Goal: Browse casually

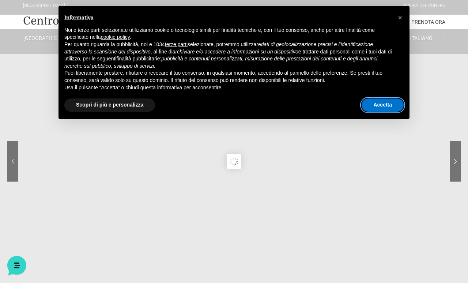
click at [381, 109] on button "Accetta" at bounding box center [383, 104] width 42 height 13
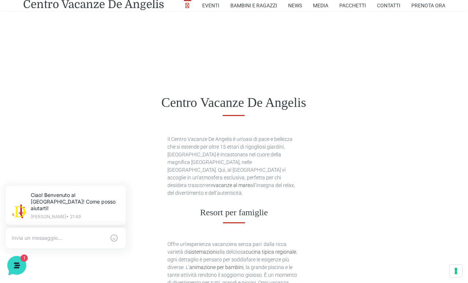
scroll to position [331, 0]
click at [69, 102] on h1 "Centro Vacanze De Angelis" at bounding box center [234, 103] width 422 height 16
click at [73, 104] on h1 "Centro Vacanze De Angelis" at bounding box center [234, 103] width 422 height 16
click at [67, 102] on h1 "Centro Vacanze De Angelis" at bounding box center [234, 103] width 422 height 16
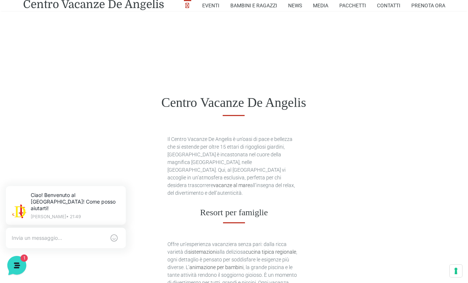
click at [50, 89] on div "Centro Vacanze De Angelis" at bounding box center [234, 102] width 468 height 57
click at [78, 95] on div "Centro Vacanze De Angelis" at bounding box center [234, 102] width 468 height 57
click at [135, 100] on div "Centro Vacanze De Angelis" at bounding box center [234, 102] width 468 height 57
click at [62, 90] on div "Centro Vacanze De Angelis" at bounding box center [234, 102] width 468 height 57
click at [73, 80] on div "Centro Vacanze De Angelis" at bounding box center [234, 102] width 468 height 57
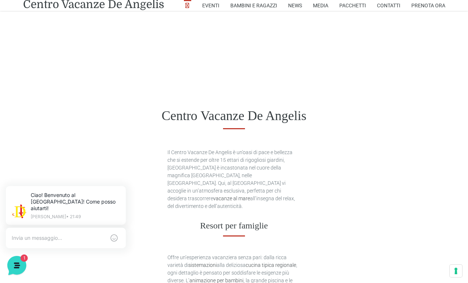
scroll to position [339, 0]
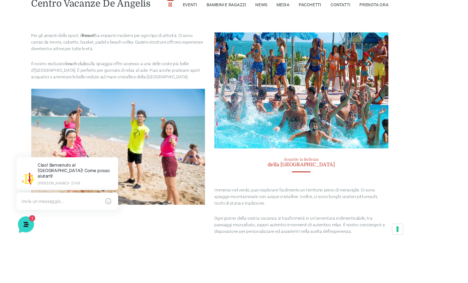
scroll to position [1410, 0]
